Goal: Task Accomplishment & Management: Manage account settings

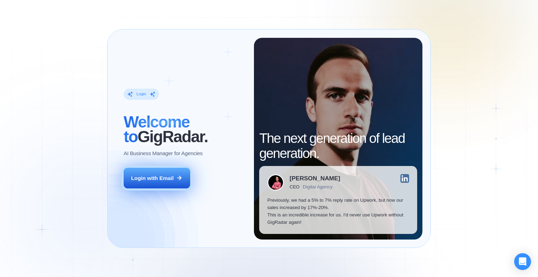
click at [149, 184] on button "Login with Email" at bounding box center [157, 178] width 67 height 21
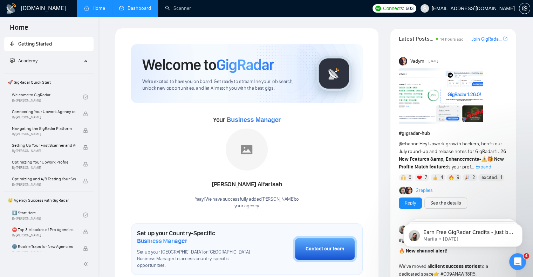
click at [138, 6] on link "Dashboard" at bounding box center [135, 8] width 32 height 6
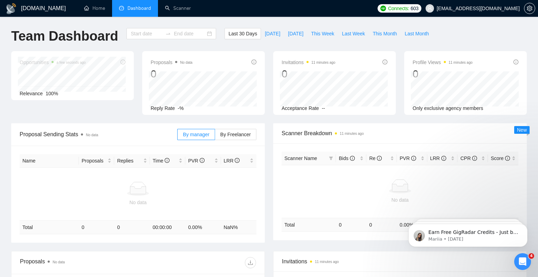
type input "[DATE]"
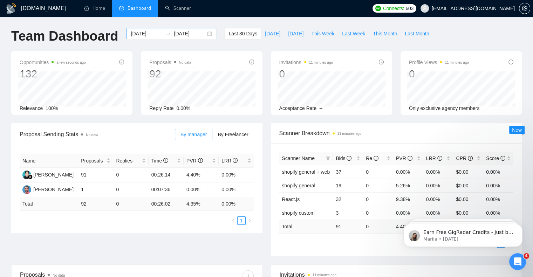
click at [176, 34] on input "[DATE]" at bounding box center [190, 34] width 32 height 8
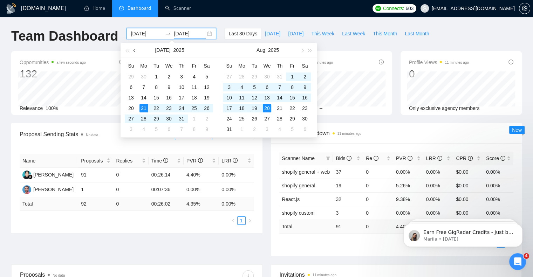
click at [133, 49] on button "button" at bounding box center [135, 50] width 8 height 14
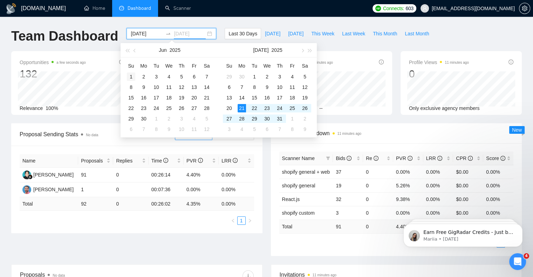
type input "[DATE]"
click at [132, 78] on div "1" at bounding box center [131, 76] width 8 height 8
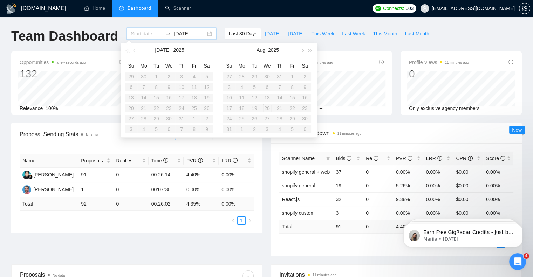
click at [139, 33] on input at bounding box center [147, 34] width 32 height 8
click at [165, 34] on icon "swap-right" at bounding box center [168, 34] width 6 height 6
click at [166, 34] on icon "swap-right" at bounding box center [168, 33] width 4 height 1
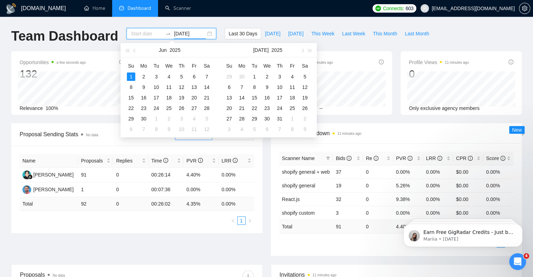
click at [186, 33] on input "2025-06-01" at bounding box center [190, 34] width 32 height 8
click at [303, 49] on button "button" at bounding box center [302, 50] width 8 height 14
type input "2025-08-20"
click at [265, 106] on div "20" at bounding box center [267, 108] width 8 height 8
type input "2025-08-04"
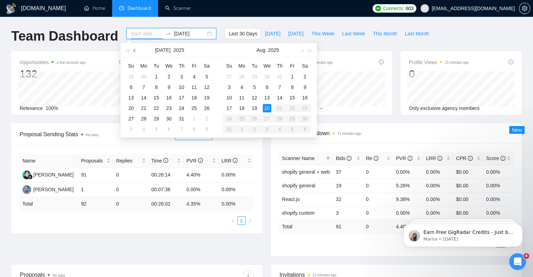
click at [133, 50] on span "button" at bounding box center [135, 51] width 4 height 4
type input "2025-06-01"
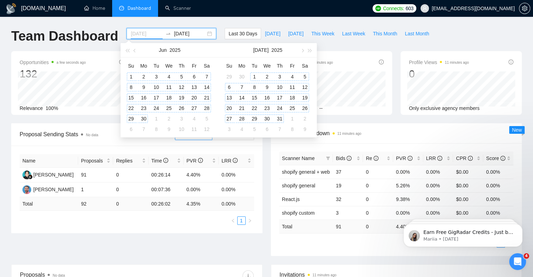
click at [133, 77] on div "1" at bounding box center [131, 76] width 8 height 8
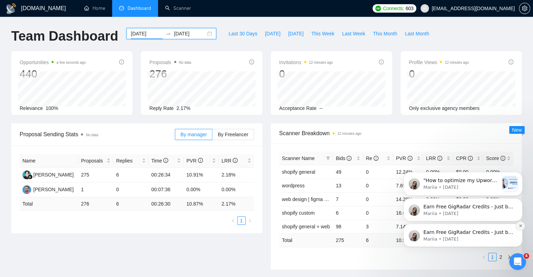
click at [522, 225] on button "Dismiss notification" at bounding box center [520, 225] width 9 height 9
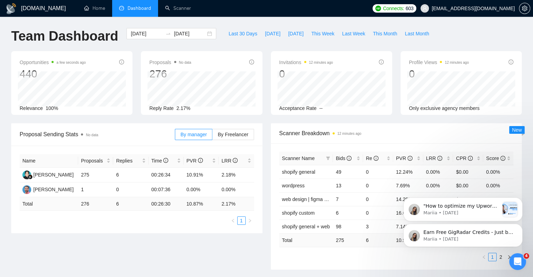
click at [522, 225] on button "Dismiss notification" at bounding box center [520, 225] width 7 height 7
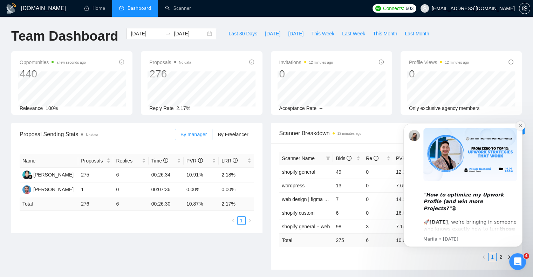
click at [521, 127] on icon "Dismiss notification" at bounding box center [520, 126] width 4 height 4
